Goal: Use online tool/utility: Utilize a website feature to perform a specific function

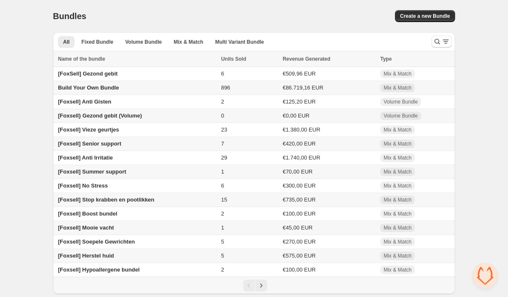
click at [33, 172] on div "Home Bundles Analytics Plan and Billing Bundles. This page is ready Bundles Cre…" at bounding box center [254, 147] width 508 height 294
click at [260, 289] on icon "Next" at bounding box center [261, 285] width 8 height 8
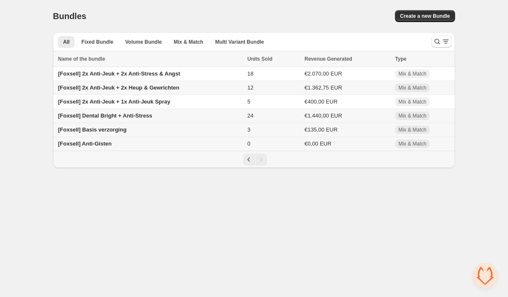
click at [114, 132] on span "[Foxsell] Basis verzorging" at bounding box center [92, 129] width 69 height 6
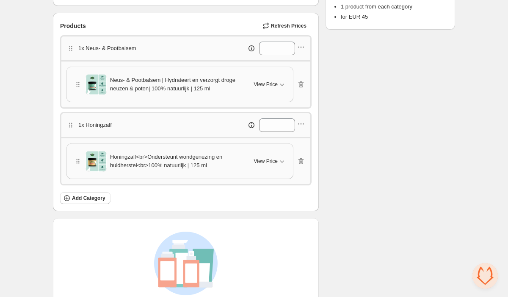
scroll to position [191, 0]
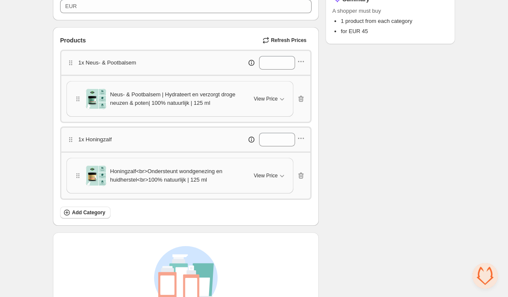
click at [305, 40] on span "Refresh Prices" at bounding box center [289, 40] width 36 height 7
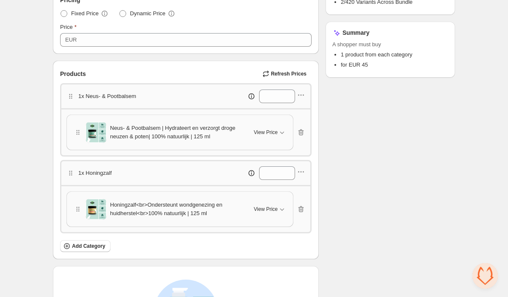
scroll to position [0, 0]
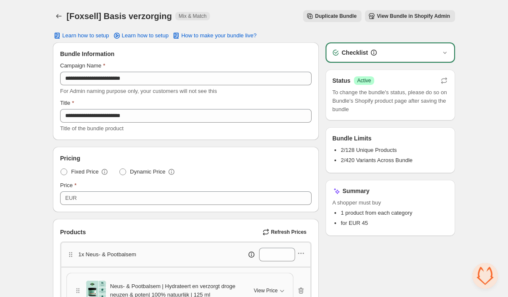
click at [404, 20] on button "View Bundle in Shopify Admin" at bounding box center [410, 16] width 90 height 12
click at [445, 81] on icon "button" at bounding box center [444, 80] width 8 height 8
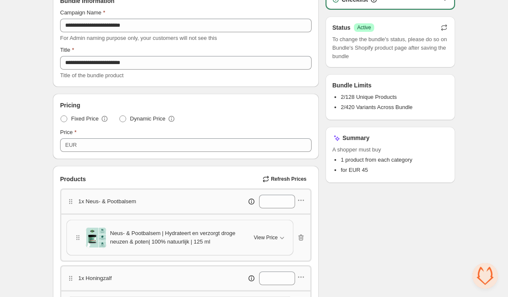
scroll to position [55, 0]
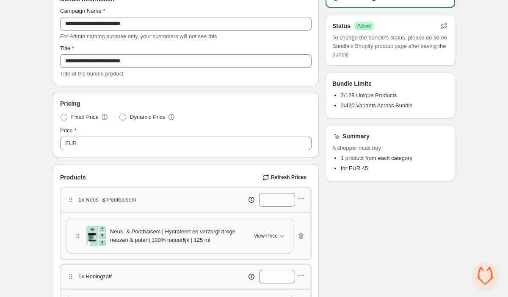
click at [282, 175] on span "Refresh Prices" at bounding box center [289, 177] width 36 height 7
